Goal: Ask a question: Seek information or help from site administrators or community

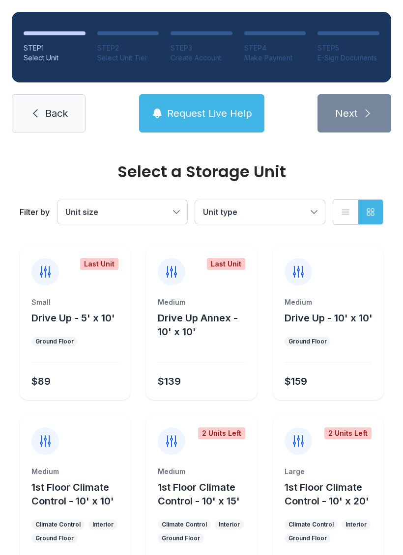
scroll to position [93, 0]
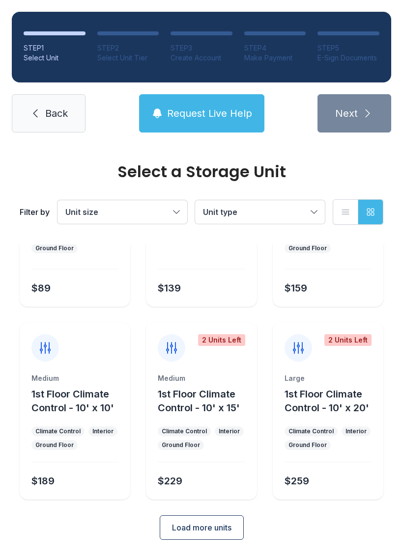
click at [58, 127] on link "Back" at bounding box center [49, 113] width 74 height 38
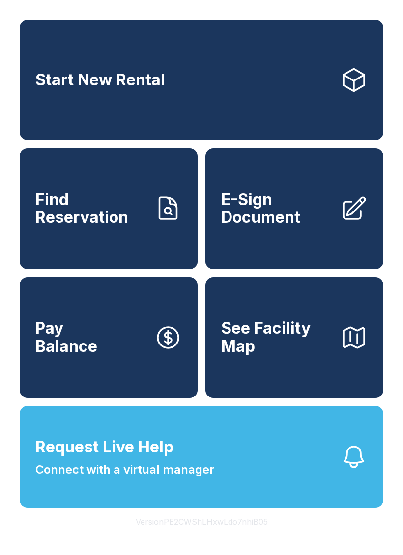
click at [103, 479] on span "Connect with a virtual manager" at bounding box center [124, 470] width 179 height 18
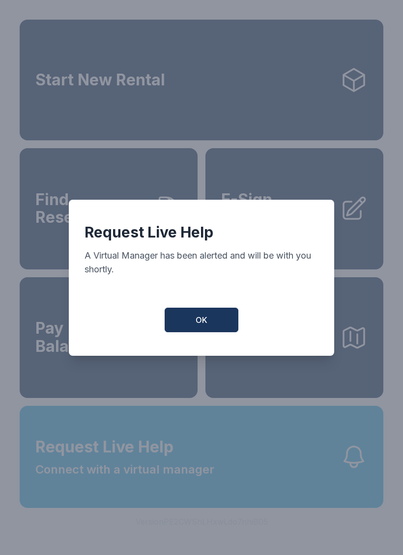
click at [209, 321] on button "OK" at bounding box center [201, 320] width 74 height 25
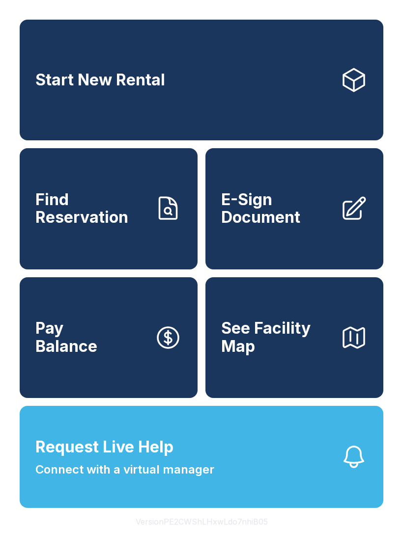
click at [299, 59] on link "Start New Rental" at bounding box center [201, 80] width 363 height 121
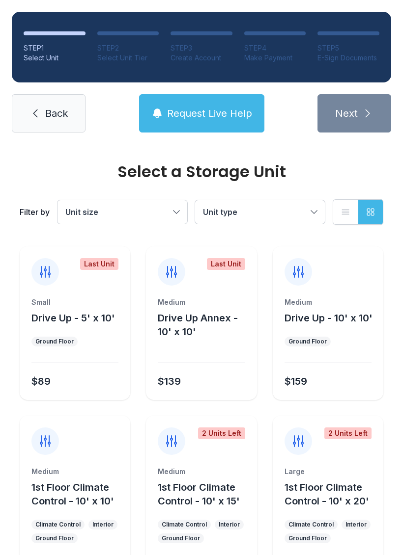
click at [63, 109] on span "Back" at bounding box center [56, 114] width 23 height 14
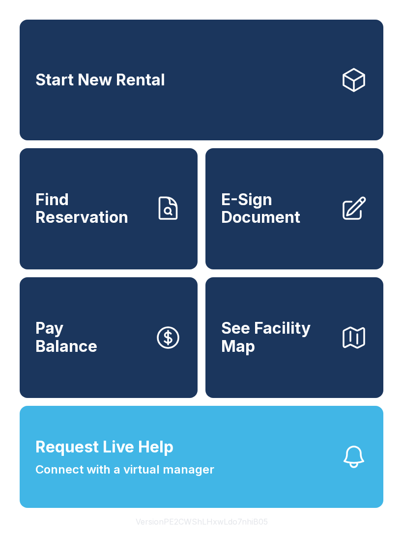
click at [166, 479] on span "Connect with a virtual manager" at bounding box center [124, 470] width 179 height 18
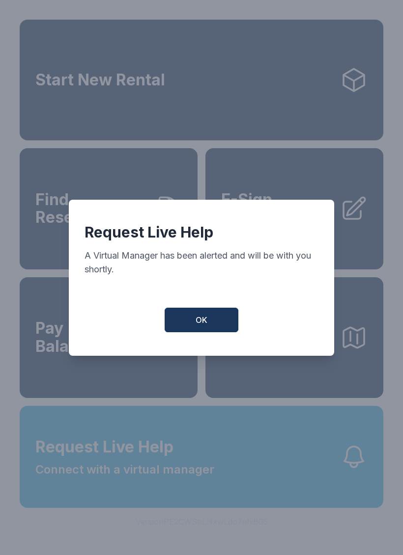
click at [205, 332] on button "OK" at bounding box center [201, 320] width 74 height 25
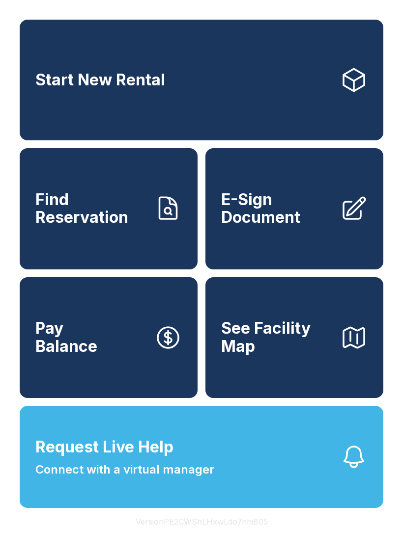
click at [181, 472] on span "Request Live Help Connect with a virtual manager" at bounding box center [124, 456] width 179 height 43
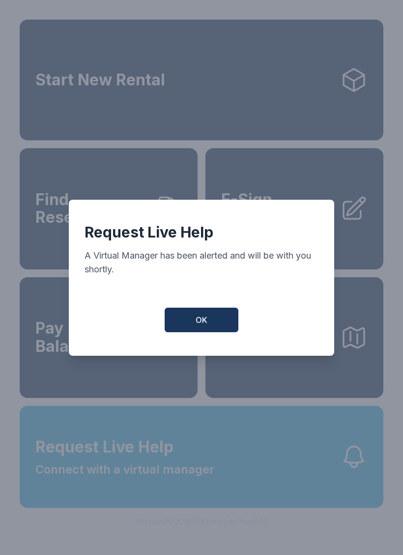
click at [205, 320] on span "OK" at bounding box center [201, 320] width 12 height 12
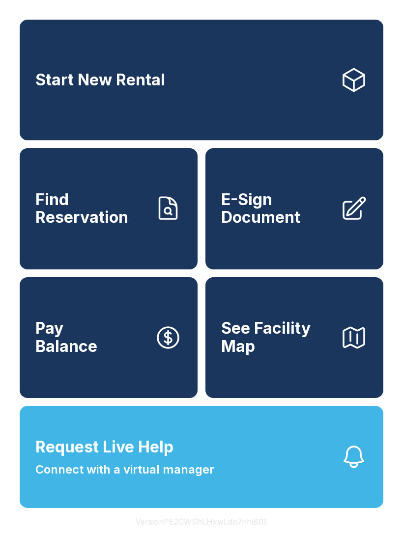
click at [119, 505] on button "Request Live Help Connect with a virtual manager" at bounding box center [201, 457] width 363 height 102
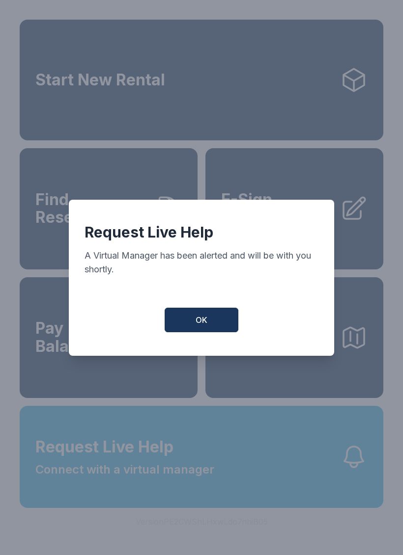
click at [205, 324] on span "OK" at bounding box center [201, 320] width 12 height 12
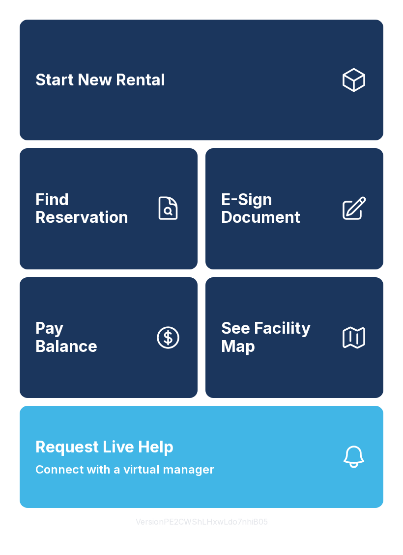
click at [179, 479] on span "Connect with a virtual manager" at bounding box center [124, 470] width 179 height 18
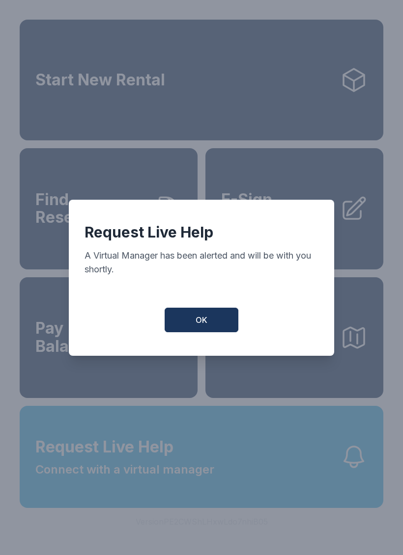
click at [223, 323] on button "OK" at bounding box center [201, 320] width 74 height 25
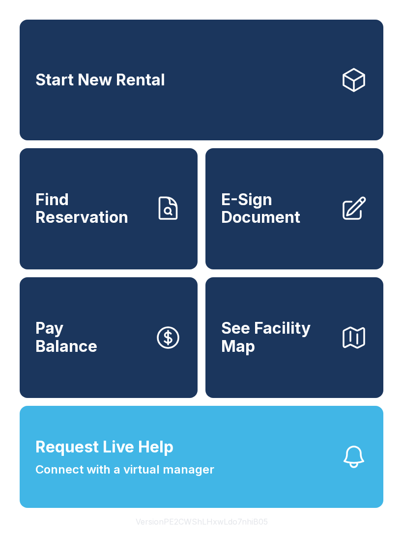
click at [274, 72] on link "Start New Rental" at bounding box center [201, 80] width 363 height 121
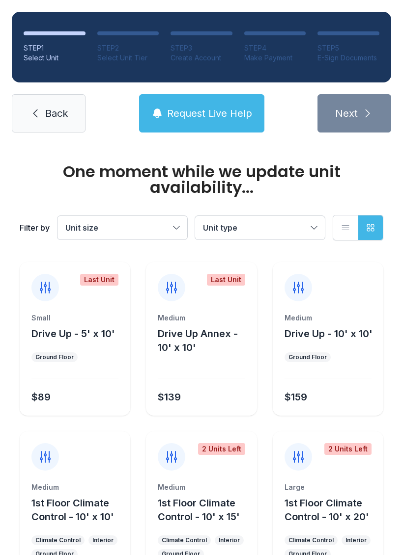
click at [61, 116] on span "Back" at bounding box center [56, 114] width 23 height 14
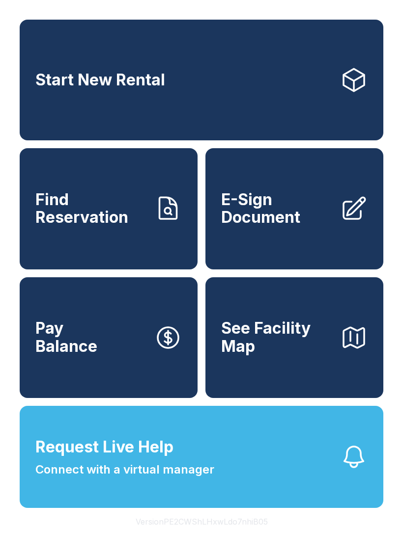
click at [161, 508] on button "Request Live Help Connect with a virtual manager" at bounding box center [201, 457] width 363 height 102
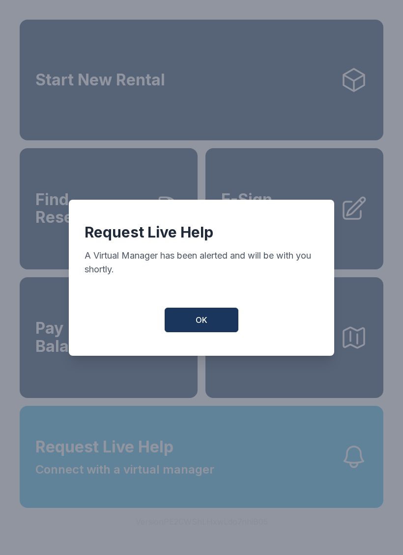
click at [224, 320] on button "OK" at bounding box center [201, 320] width 74 height 25
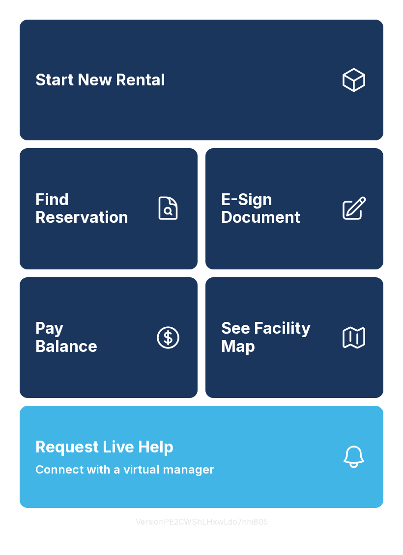
click at [174, 508] on button "Request Live Help Connect with a virtual manager" at bounding box center [201, 457] width 363 height 102
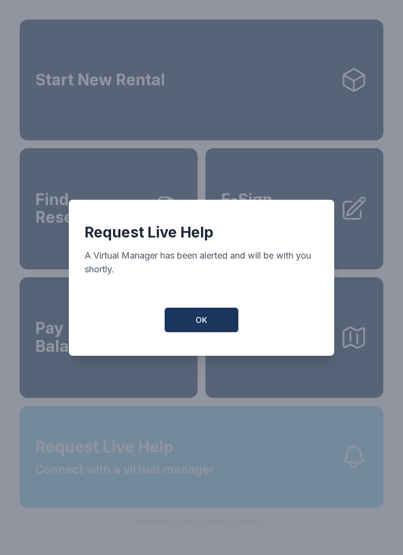
click at [174, 508] on div "Request Live Help A Virtual Manager has been alerted and will be with you short…" at bounding box center [201, 277] width 403 height 555
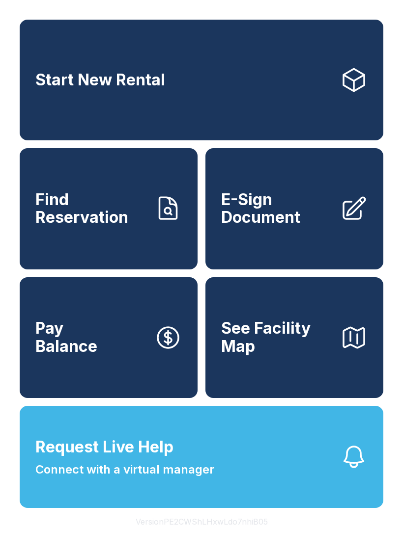
click at [354, 471] on icon "button" at bounding box center [353, 456] width 27 height 27
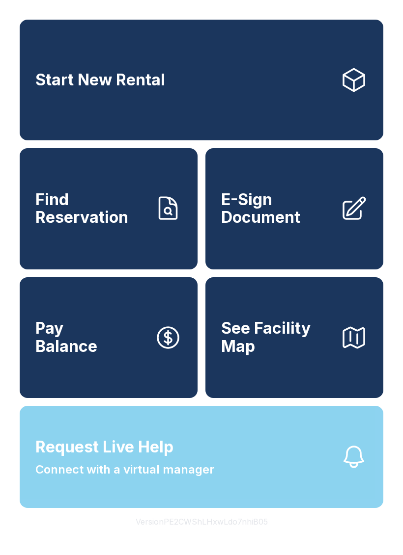
click at [354, 481] on div "Request Live Help A Virtual Manager has been alerted and will be with you short…" at bounding box center [201, 277] width 403 height 555
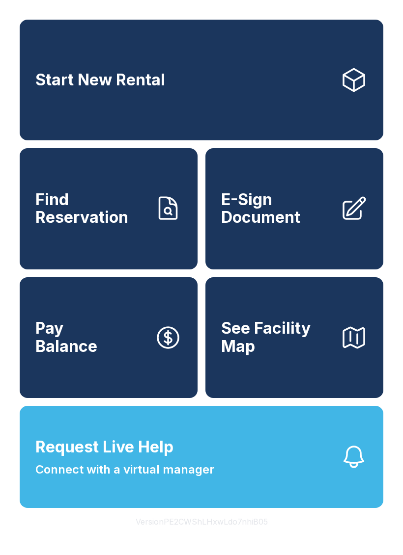
click at [209, 478] on span "Request Live Help Connect with a virtual manager" at bounding box center [124, 456] width 179 height 43
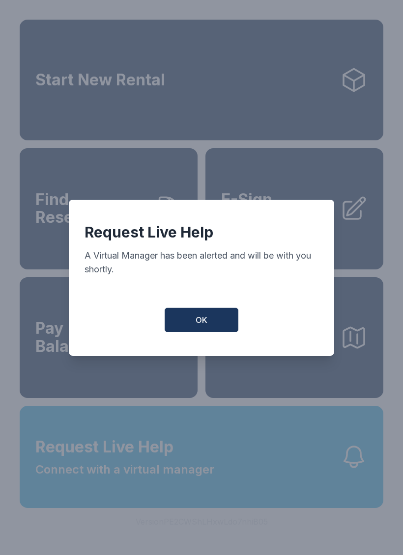
click at [196, 326] on span "OK" at bounding box center [201, 320] width 12 height 12
